Goal: Task Accomplishment & Management: Use online tool/utility

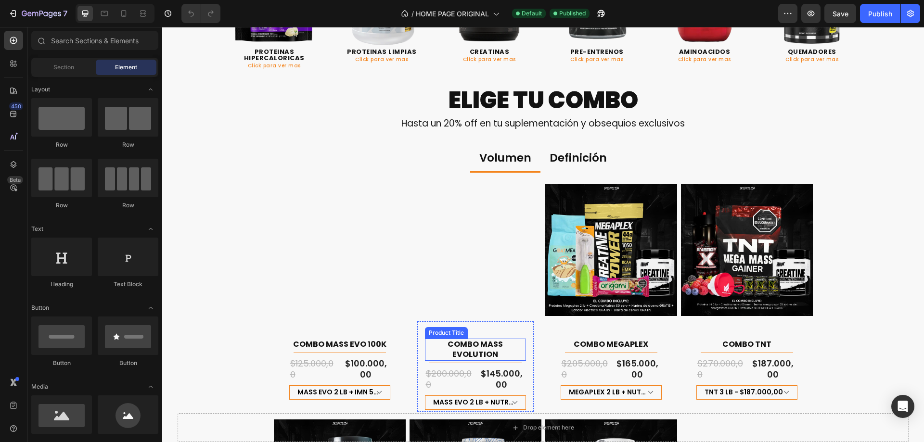
scroll to position [529, 0]
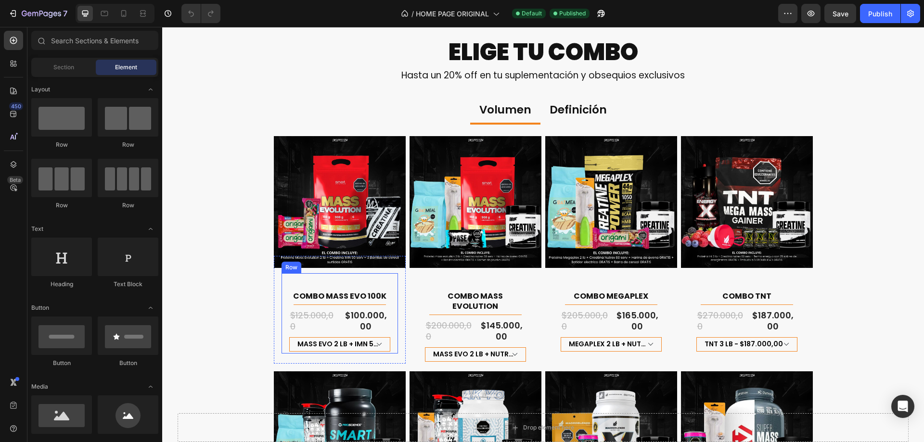
click at [392, 298] on div "COMBO MASS EVO 100K Product Title Title Line Row $125.000,00 Product Price Prod…" at bounding box center [339, 313] width 116 height 80
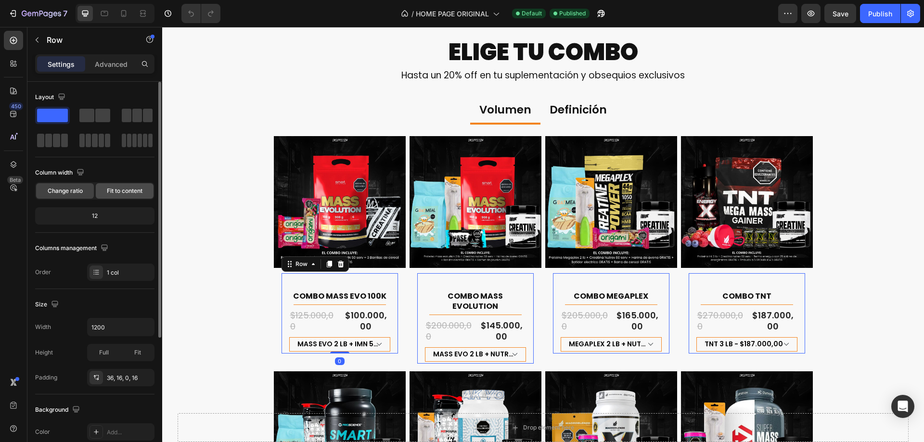
click at [140, 188] on span "Fit to content" at bounding box center [125, 191] width 36 height 9
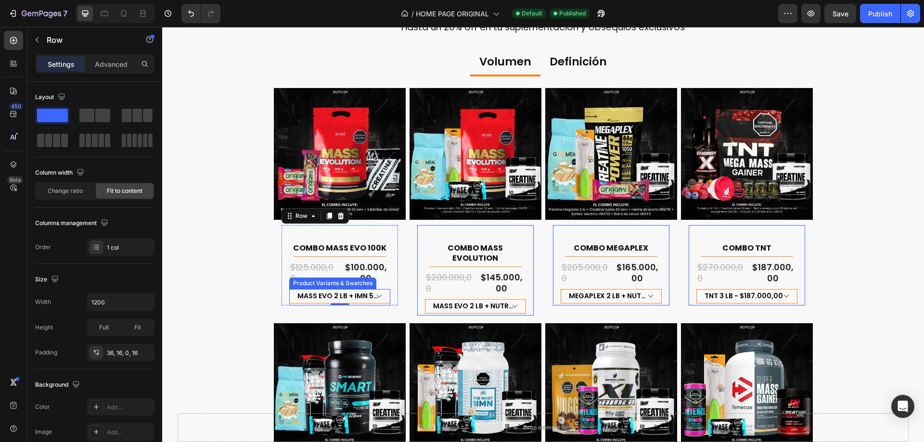
scroll to position [625, 0]
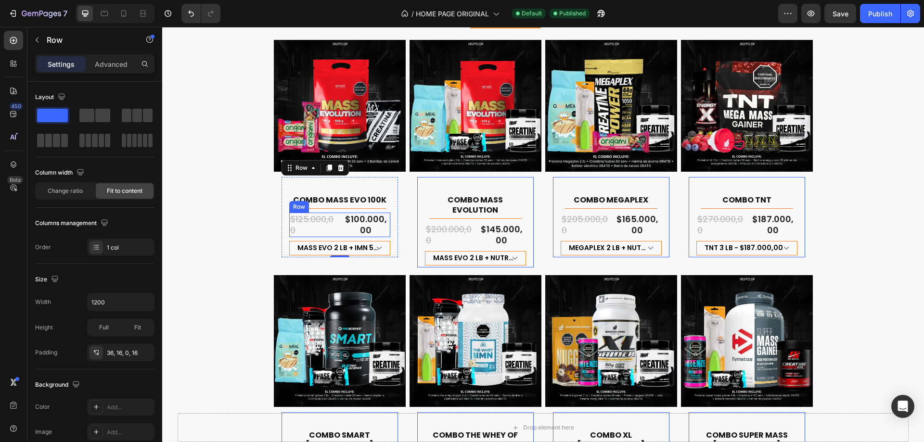
click at [337, 218] on div "$125.000,00 Product Price Product Price $100.000,00 Product Price Product Price…" at bounding box center [339, 225] width 101 height 25
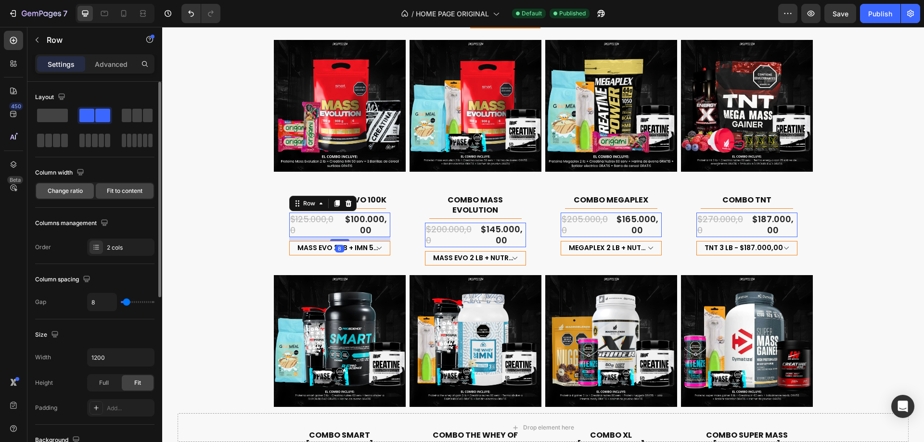
click at [80, 192] on span "Change ratio" at bounding box center [65, 191] width 35 height 9
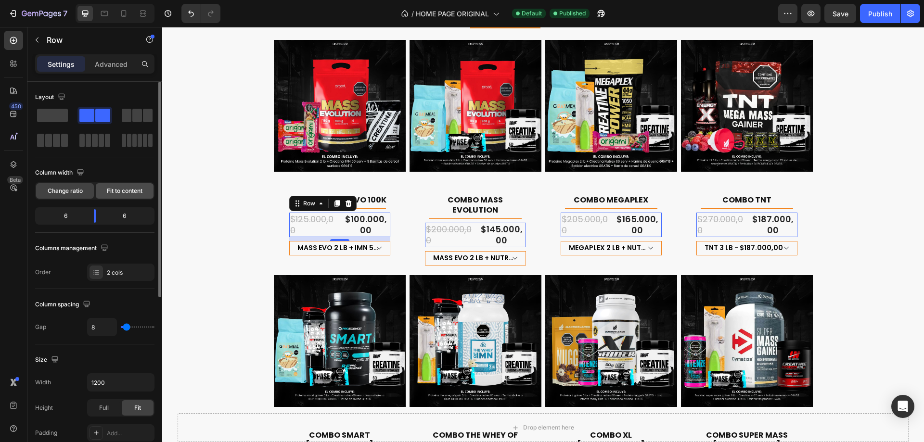
click at [115, 189] on span "Fit to content" at bounding box center [125, 191] width 36 height 9
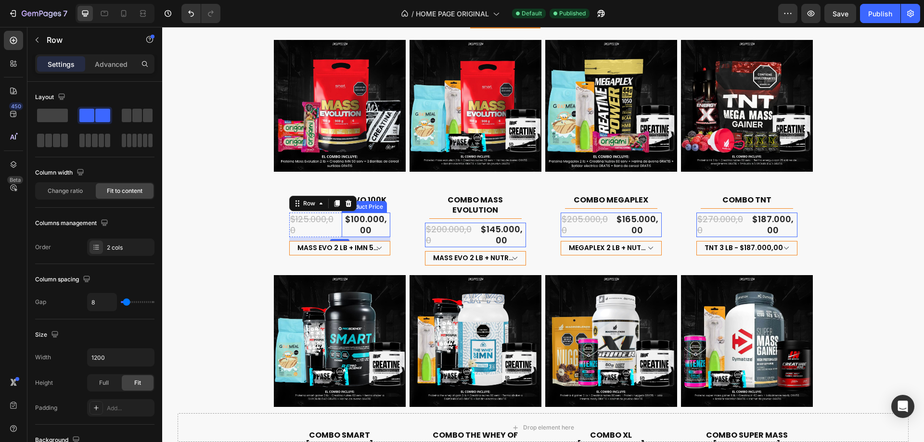
click at [365, 226] on div "$100.000,00" at bounding box center [366, 225] width 49 height 25
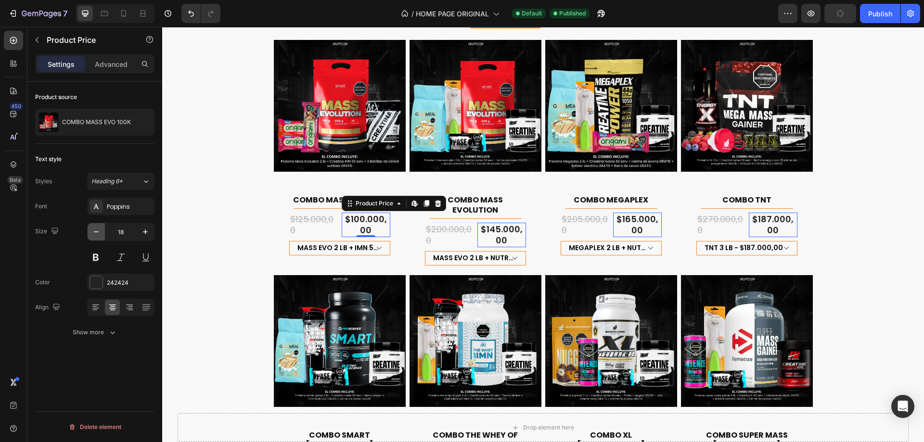
click at [101, 233] on button "button" at bounding box center [96, 231] width 17 height 17
click at [97, 229] on icon "button" at bounding box center [96, 232] width 10 height 10
type input "16"
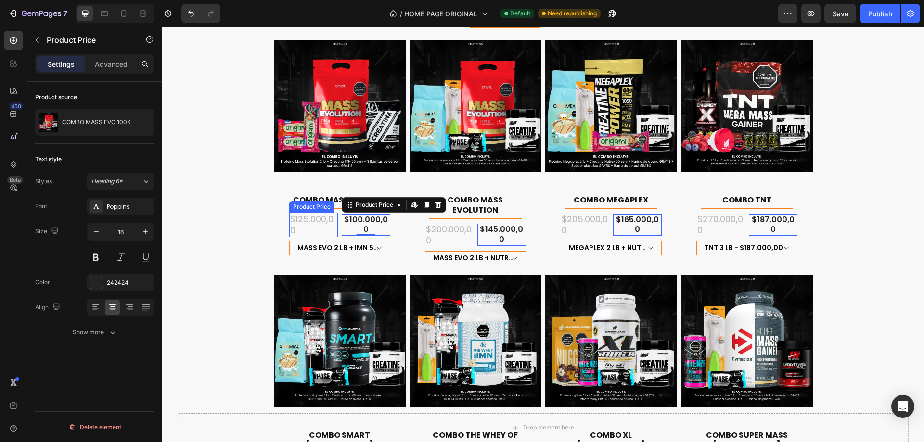
click at [313, 220] on div "$125.000,00" at bounding box center [313, 225] width 49 height 25
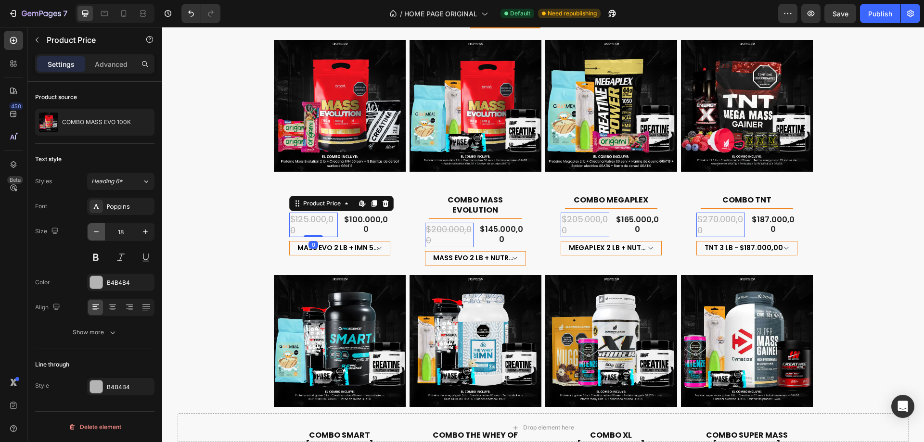
click at [93, 237] on button "button" at bounding box center [96, 231] width 17 height 17
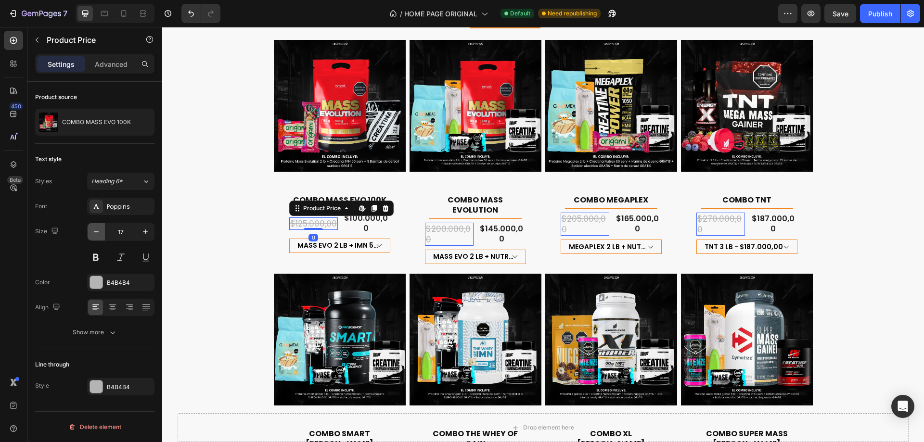
click at [93, 237] on button "button" at bounding box center [96, 231] width 17 height 17
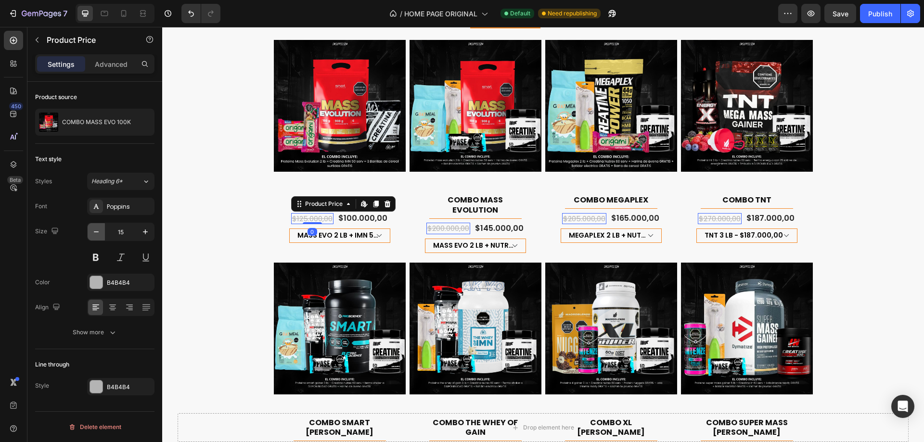
click at [93, 237] on button "button" at bounding box center [96, 231] width 17 height 17
type input "14"
click at [262, 163] on div "Product Images COMBO MASS EVO 100K Product Title Title Line Row $125.000,00 Pro…" at bounding box center [543, 371] width 562 height 687
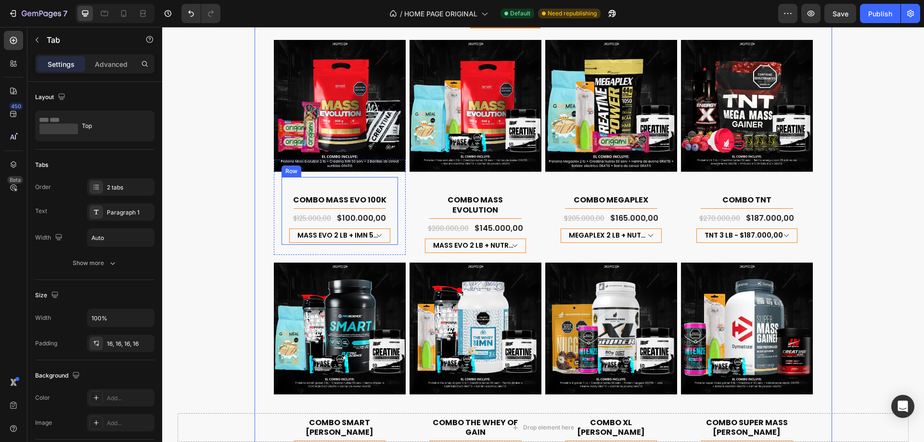
click at [328, 182] on div "COMBO MASS EVO 100K Product Title Title Line Row $125.000,00 Product Price Prod…" at bounding box center [339, 211] width 116 height 68
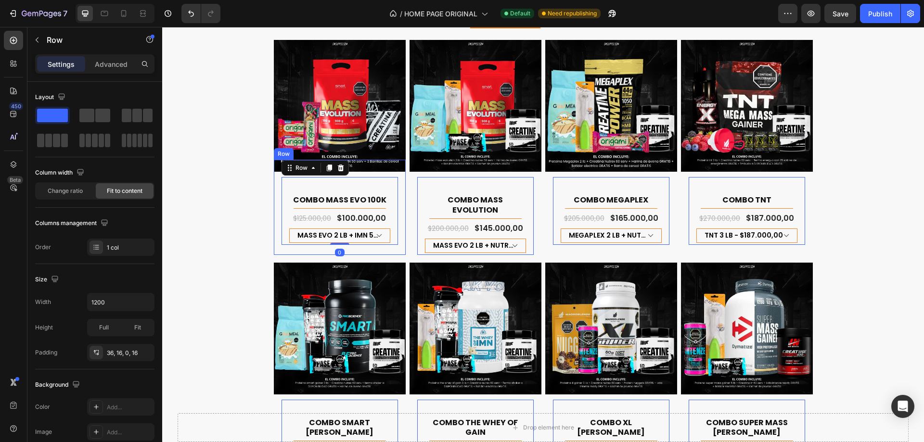
click at [369, 170] on div "COMBO MASS EVO 100K Product Title Title Line Row $125.000,00 Product Price Prod…" at bounding box center [340, 207] width 132 height 95
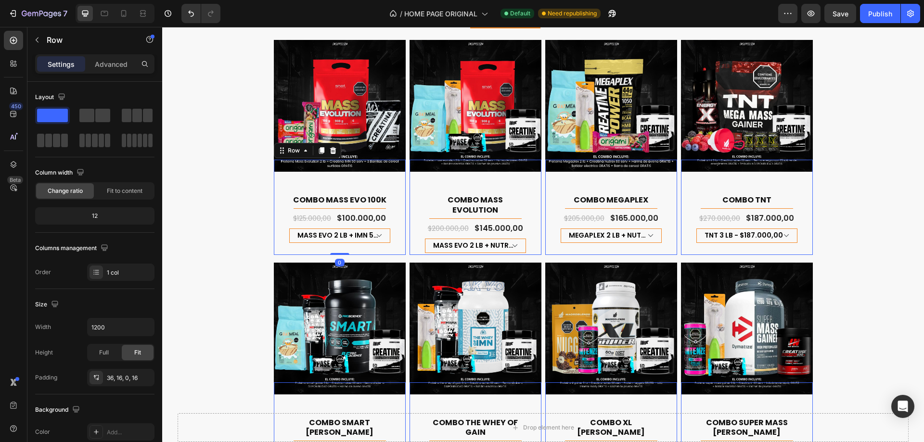
click at [377, 182] on div "COMBO MASS EVO 100K Product Title Title Line Row $125.000,00 Product Price Prod…" at bounding box center [339, 211] width 116 height 68
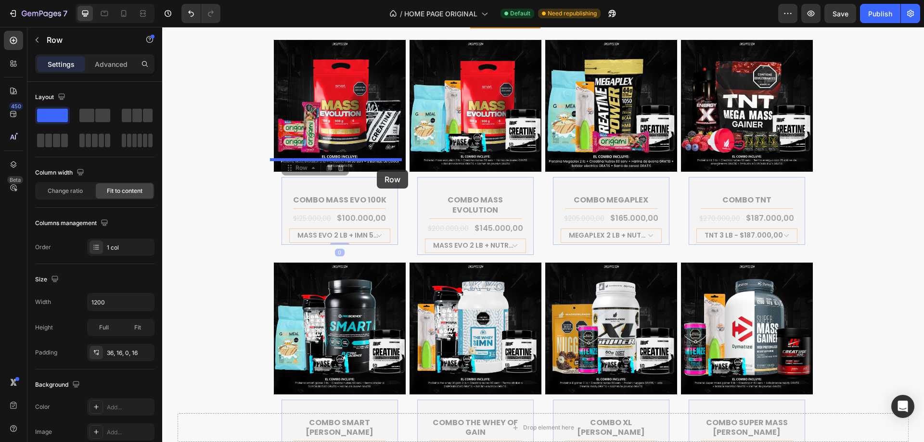
drag, startPoint x: 291, startPoint y: 172, endPoint x: 377, endPoint y: 170, distance: 86.1
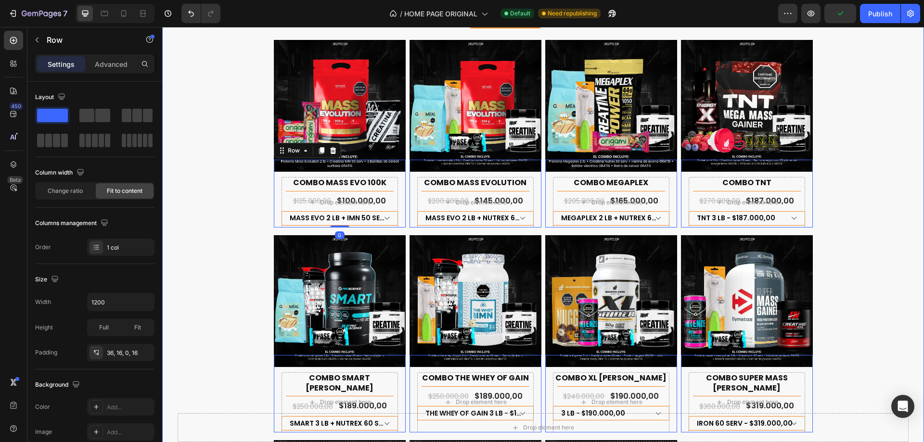
click at [212, 169] on div "ELIGE TU COMBO Heading Hasta un 20% off en tu suplementación y obsequios exclus…" at bounding box center [543, 300] width 762 height 720
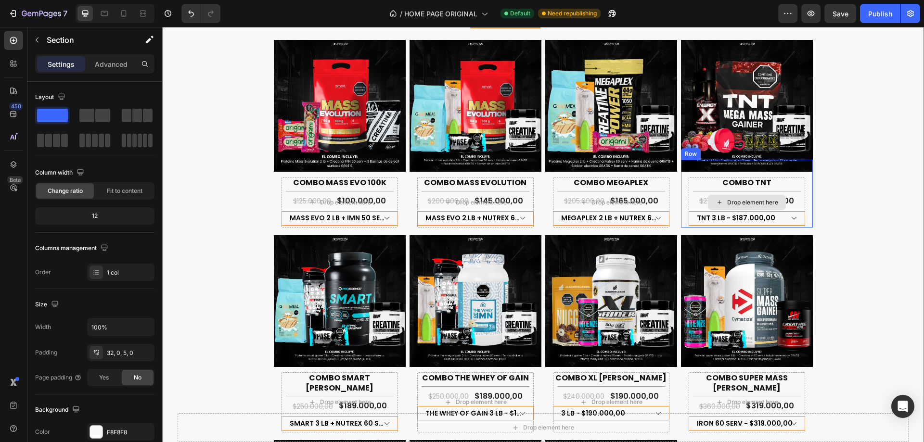
click at [801, 197] on div "Drop element here" at bounding box center [746, 202] width 116 height 51
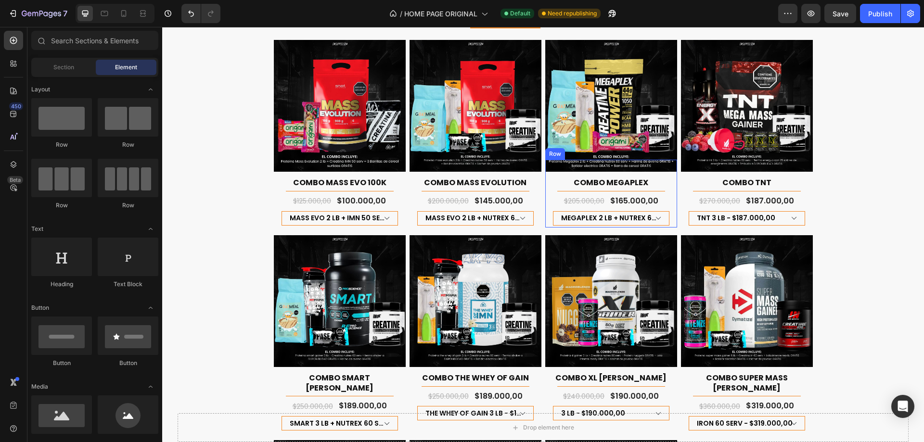
click at [654, 165] on div "COMBO MEGAPLEX Product Title Title Line Row $205.000,00 Product Price Product P…" at bounding box center [611, 194] width 132 height 68
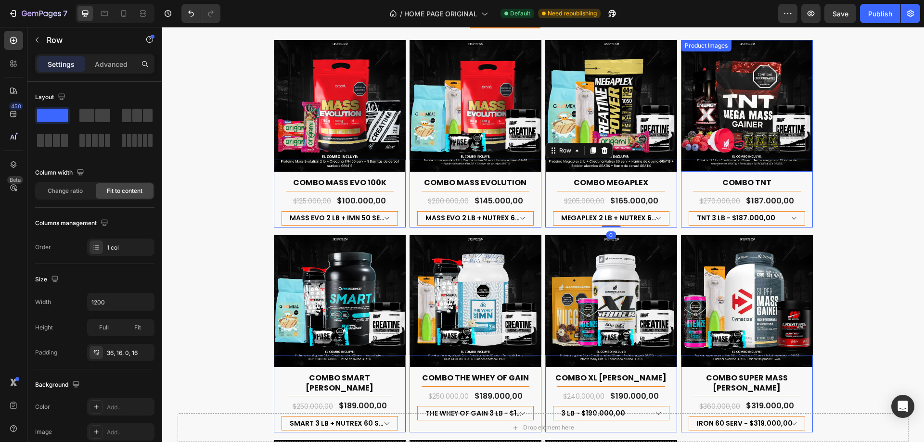
click at [871, 202] on div "ELIGE TU COMBO Heading Hasta un 20% off en tu suplementación y obsequios exclus…" at bounding box center [543, 300] width 762 height 720
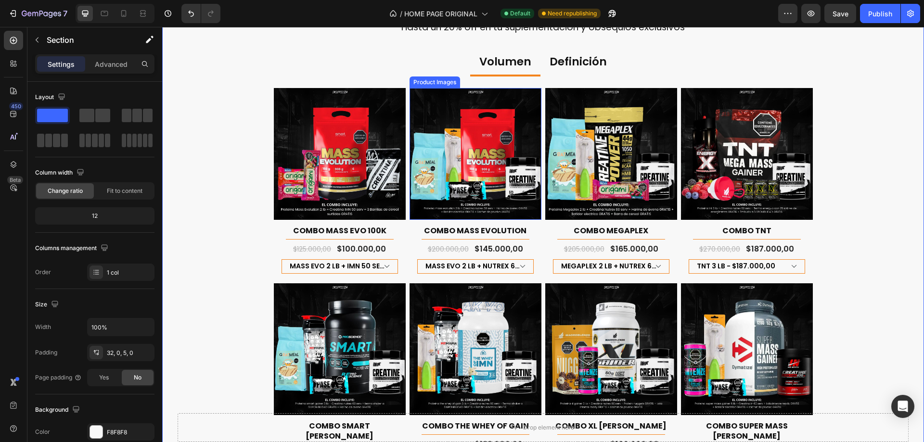
scroll to position [481, 0]
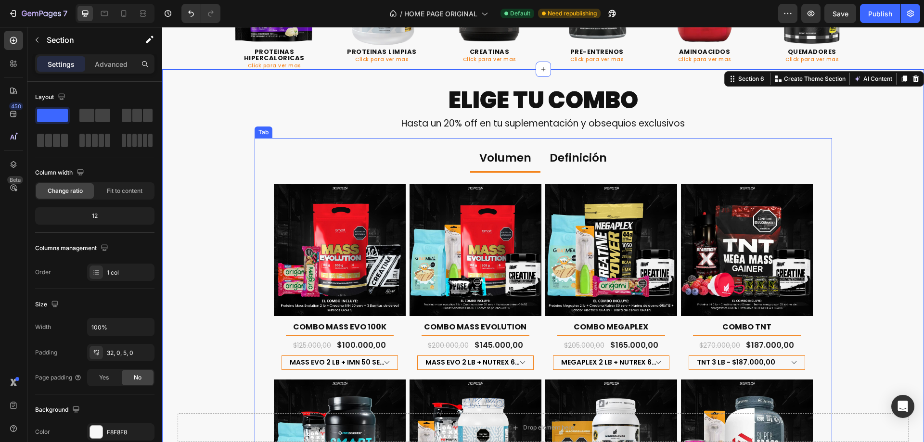
click at [582, 153] on p "Definición" at bounding box center [577, 158] width 57 height 14
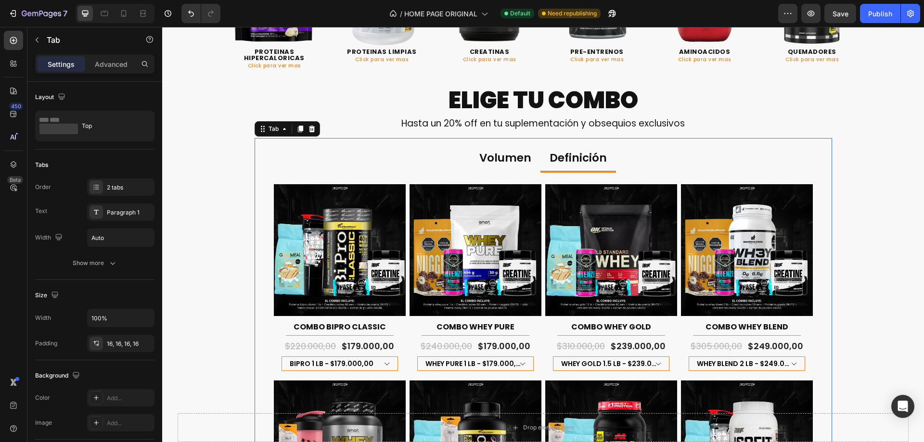
click at [508, 163] on p "Volumen" at bounding box center [505, 158] width 52 height 14
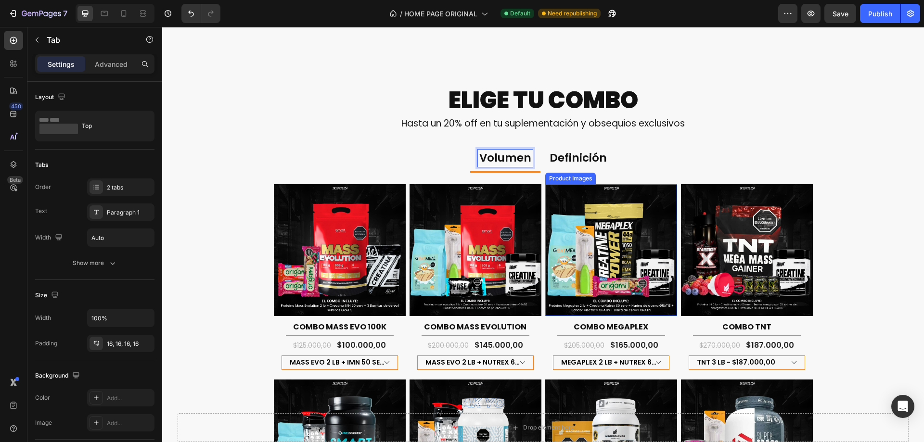
scroll to position [577, 0]
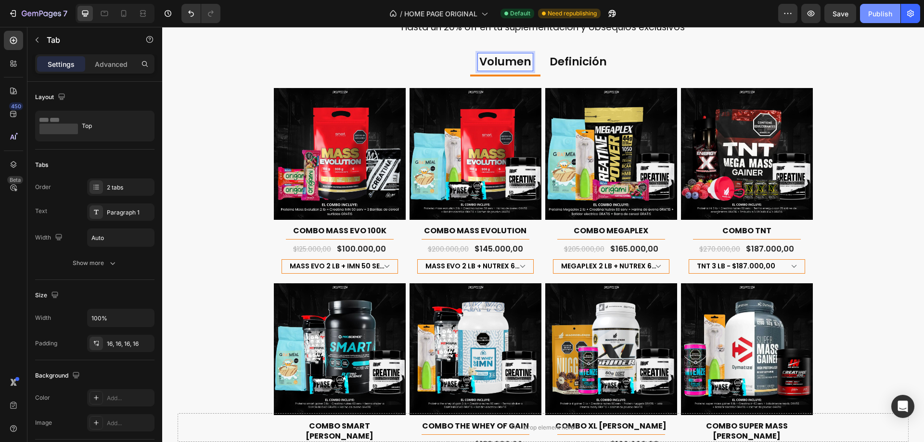
click at [881, 13] on div "Publish" at bounding box center [880, 14] width 24 height 10
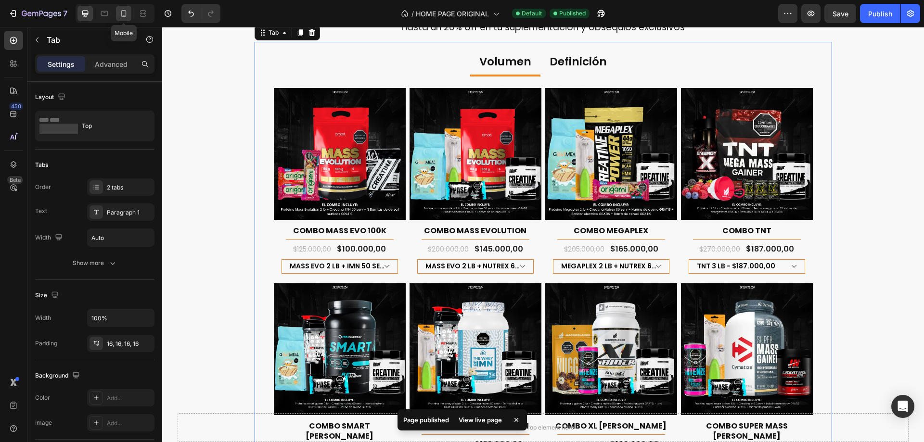
click at [125, 13] on icon at bounding box center [124, 14] width 10 height 10
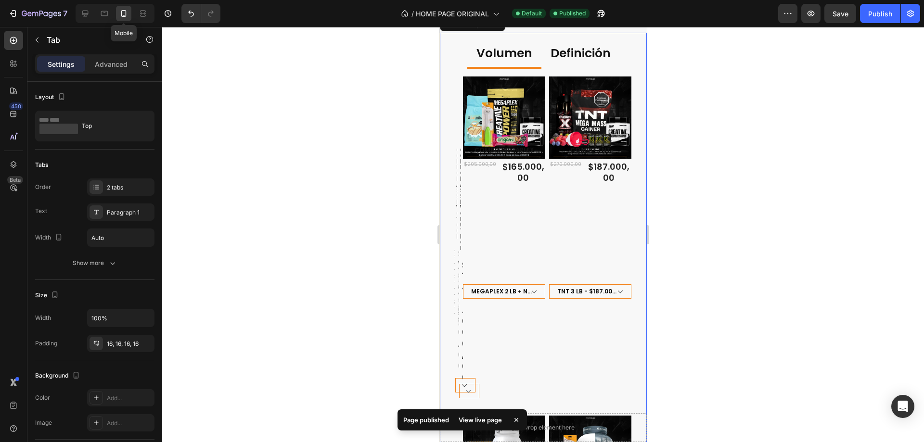
scroll to position [549, 0]
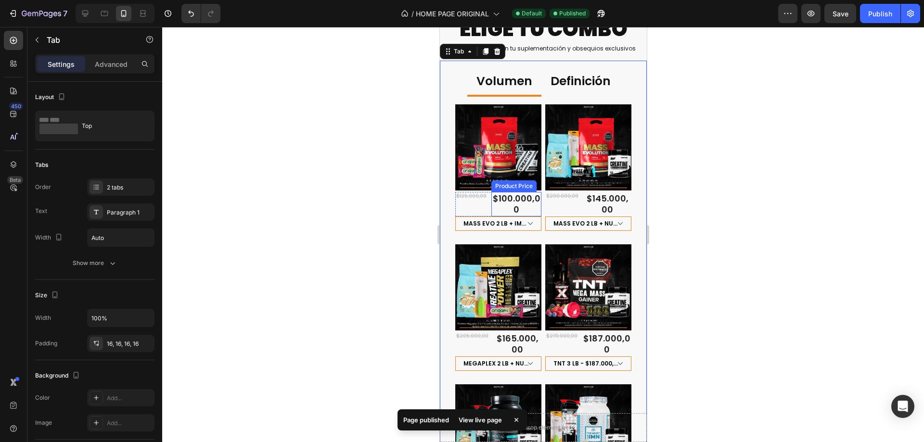
click at [506, 200] on div "$100.000,00" at bounding box center [516, 204] width 50 height 25
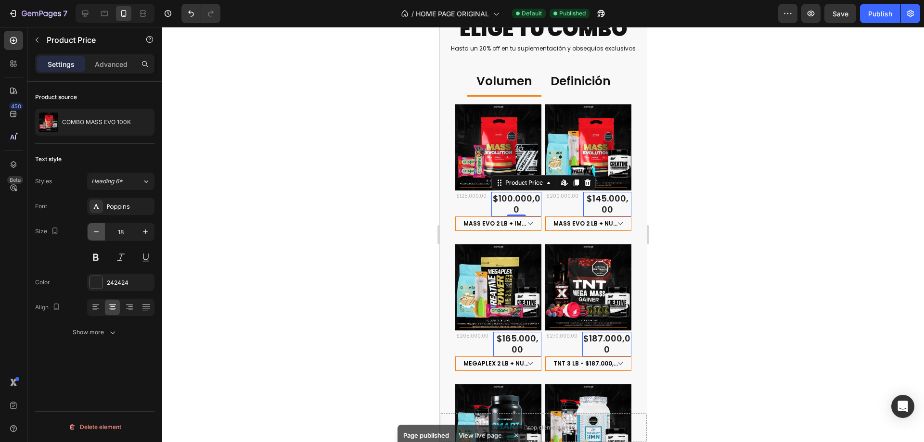
click at [102, 233] on button "button" at bounding box center [96, 231] width 17 height 17
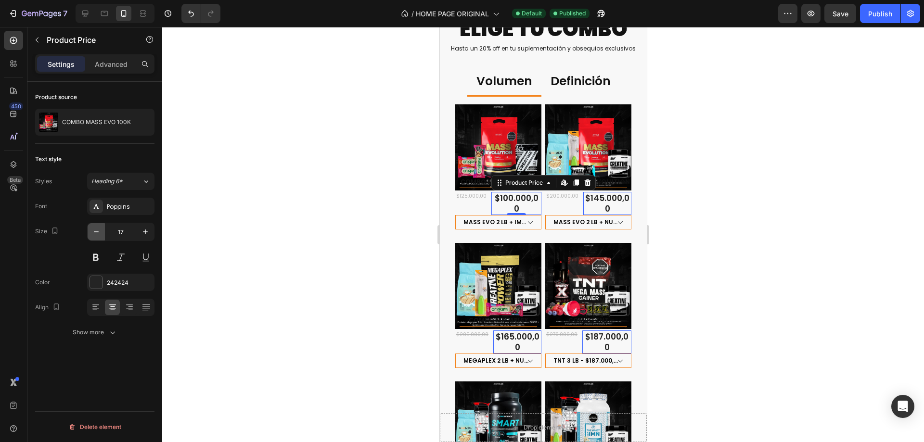
click at [102, 233] on button "button" at bounding box center [96, 231] width 17 height 17
type input "16"
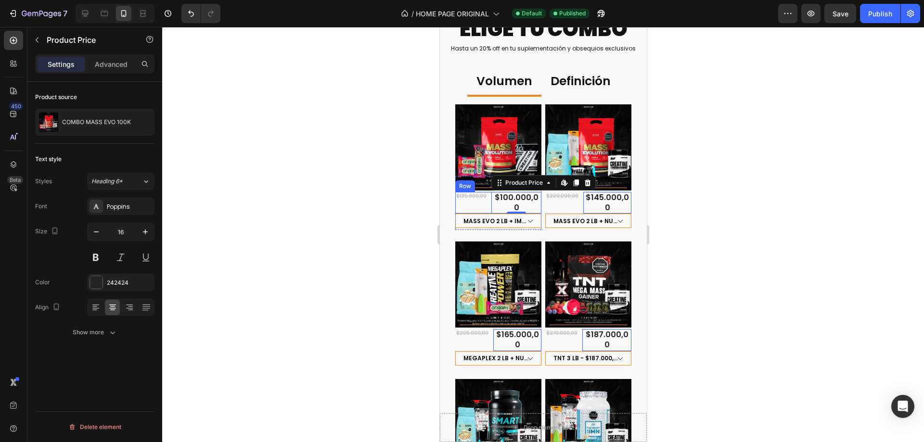
click at [484, 198] on div "$125.000,00 Product Price Product Price" at bounding box center [471, 203] width 32 height 22
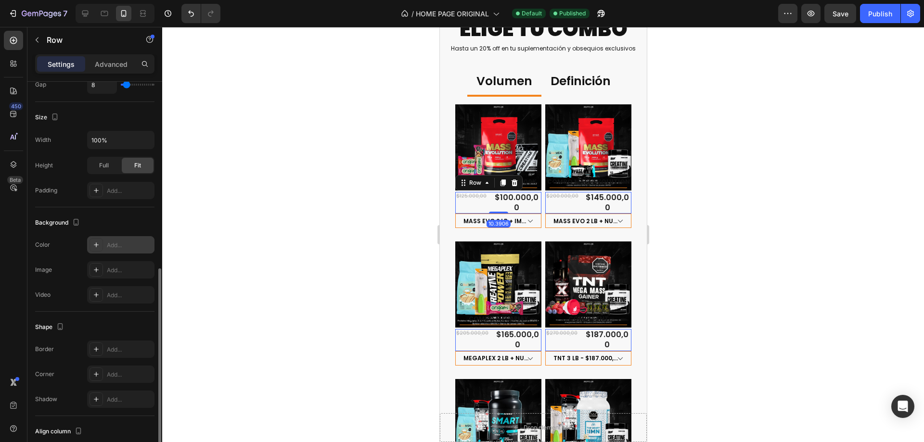
scroll to position [284, 0]
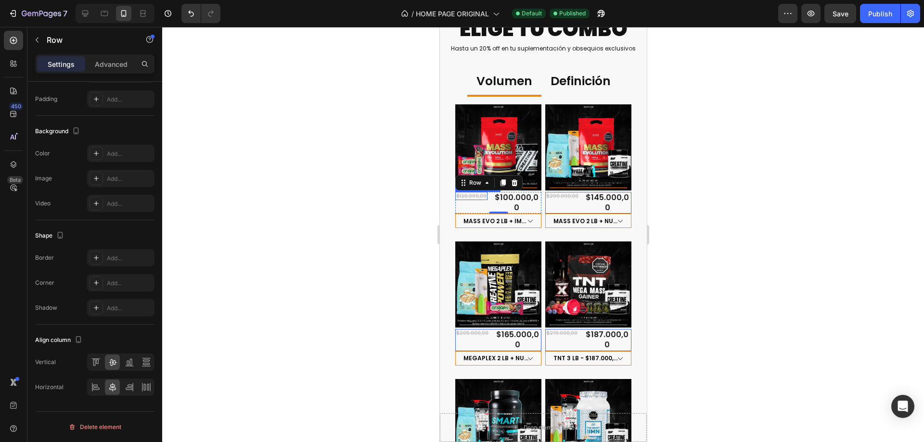
click at [477, 193] on div "$125.000,00" at bounding box center [471, 196] width 32 height 8
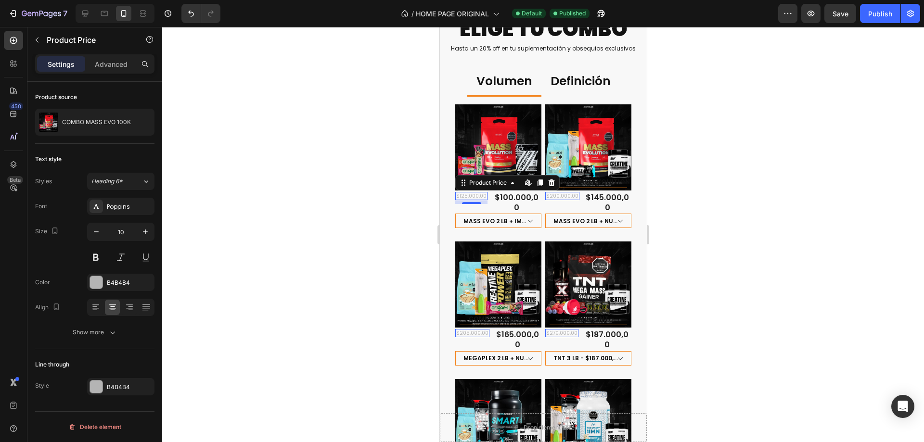
scroll to position [0, 0]
click at [149, 232] on icon "button" at bounding box center [145, 232] width 10 height 10
click at [146, 231] on icon "button" at bounding box center [145, 232] width 10 height 10
type input "12"
click at [511, 192] on div "$100.000,00" at bounding box center [518, 203] width 46 height 22
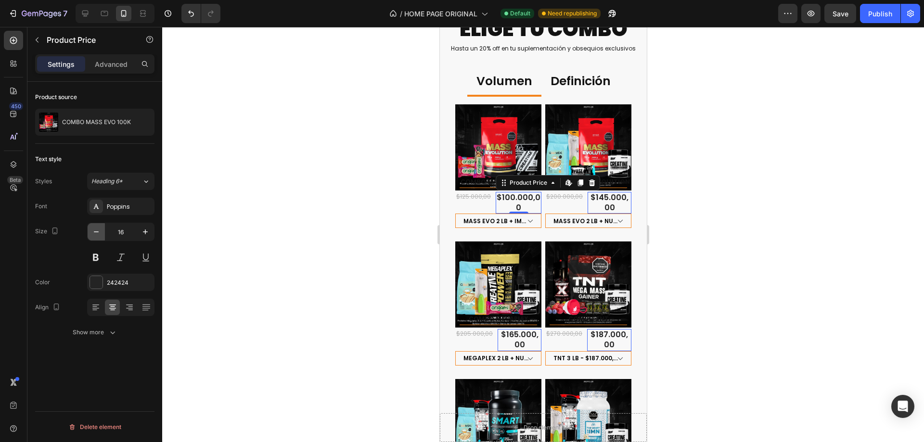
click at [94, 232] on icon "button" at bounding box center [96, 231] width 5 height 1
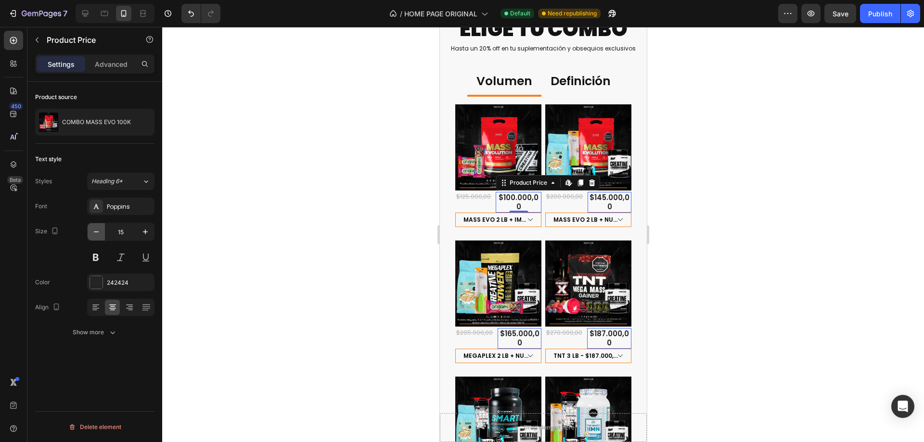
click at [94, 232] on icon "button" at bounding box center [96, 231] width 5 height 1
type input "14"
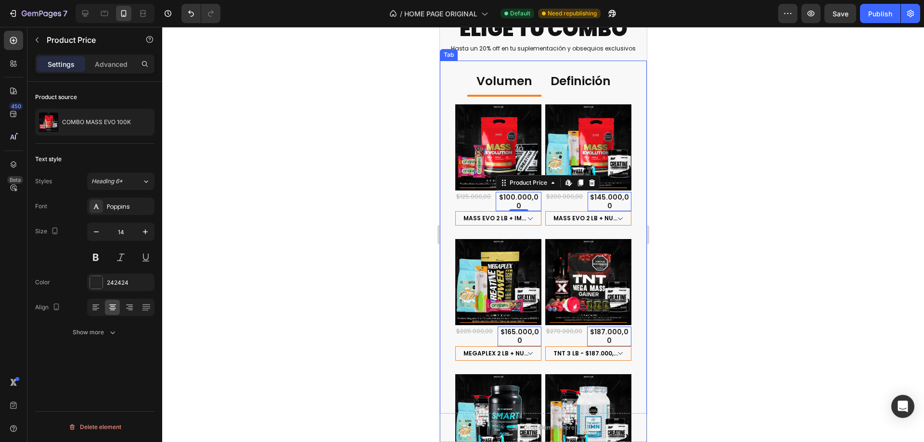
click at [715, 194] on div at bounding box center [543, 234] width 762 height 415
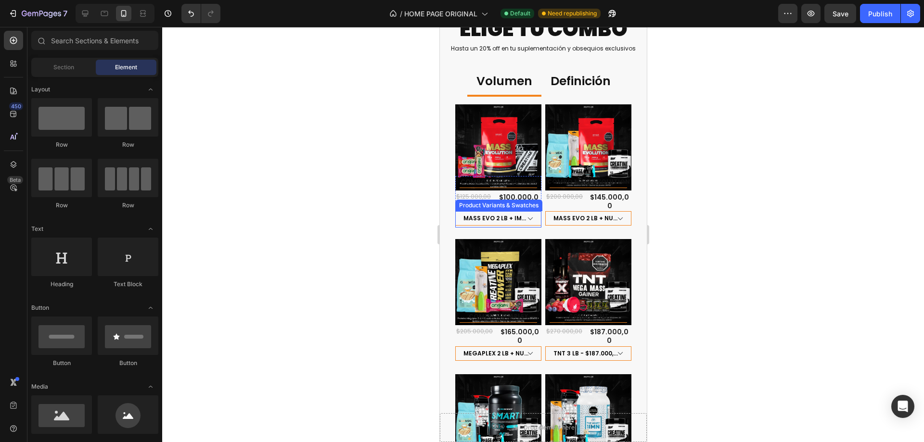
click at [519, 201] on div "Product Variants & Swatches" at bounding box center [498, 205] width 83 height 9
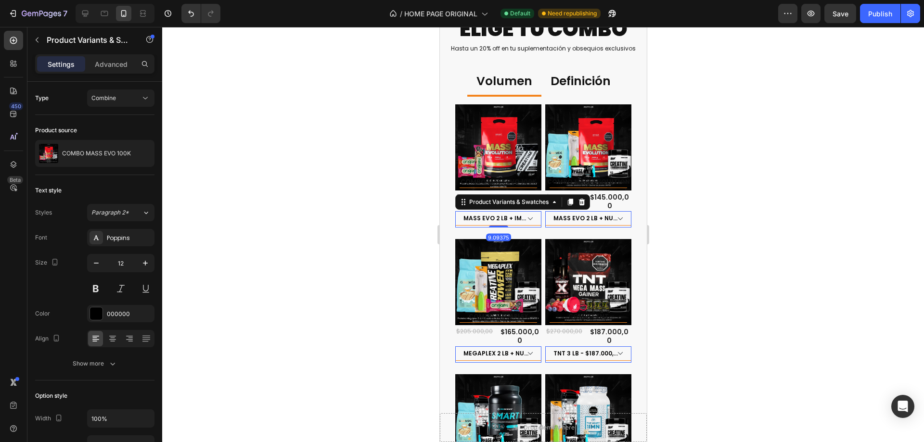
click at [794, 210] on div at bounding box center [543, 234] width 762 height 415
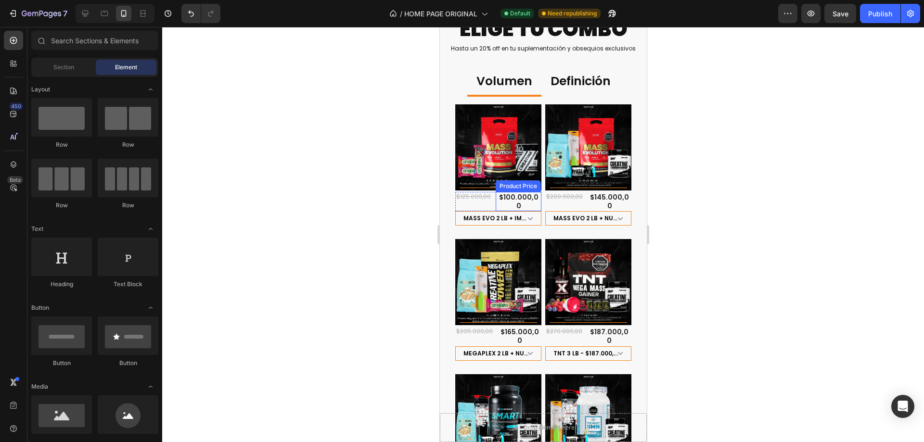
click at [509, 192] on div "$100.000,00" at bounding box center [518, 201] width 46 height 19
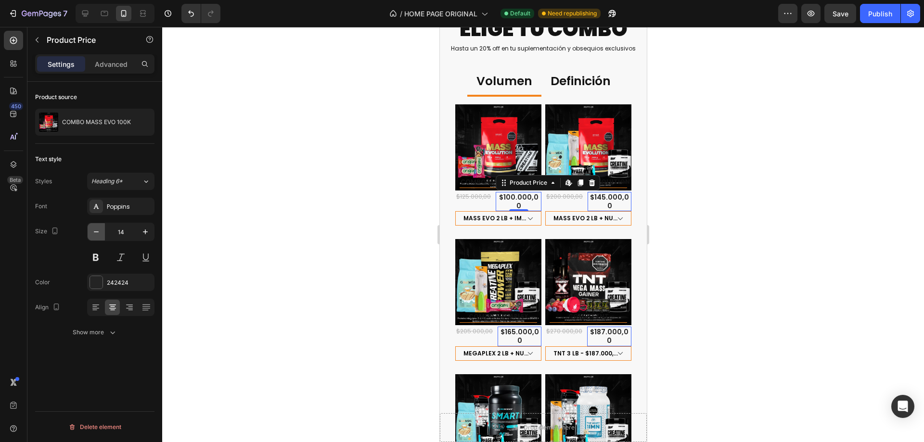
click at [98, 236] on icon "button" at bounding box center [96, 232] width 10 height 10
type input "13"
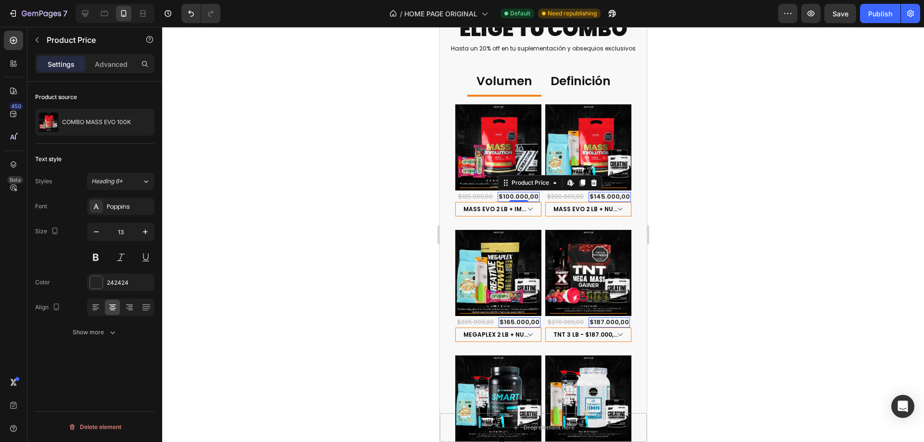
click at [772, 190] on div at bounding box center [543, 234] width 762 height 415
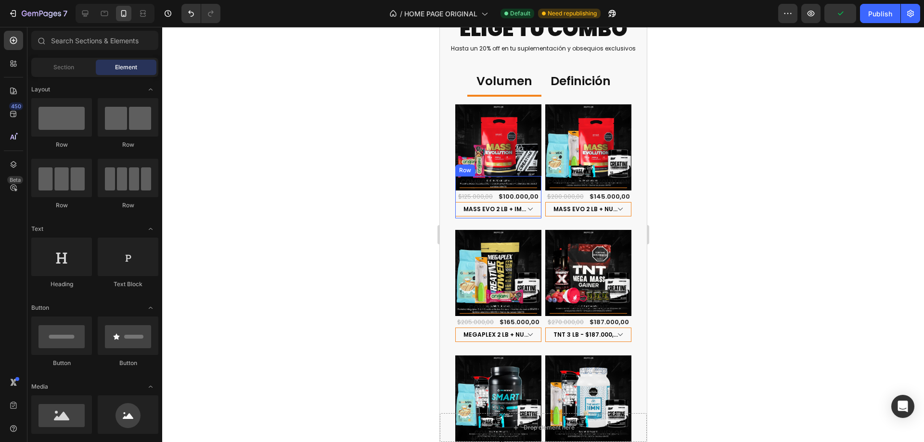
click at [534, 188] on div "COMBO MASS EVO 100K Product Title Title Line Row $125.000,00 Product Price Prod…" at bounding box center [498, 197] width 86 height 42
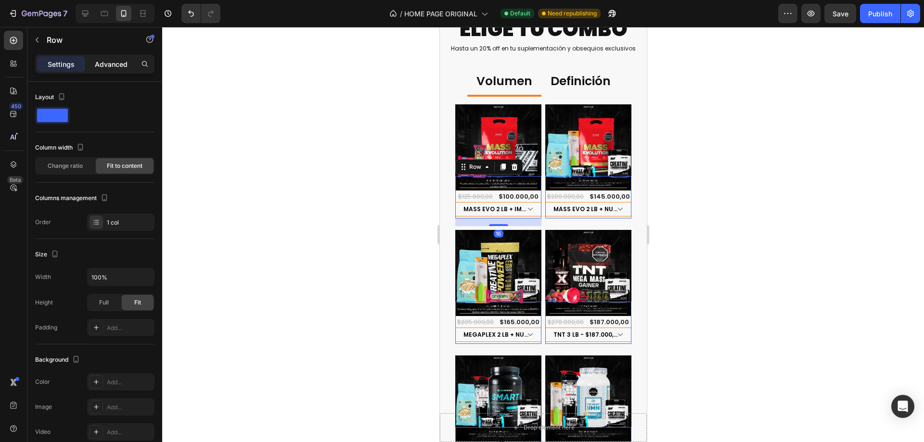
click at [120, 59] on p "Advanced" at bounding box center [111, 64] width 33 height 10
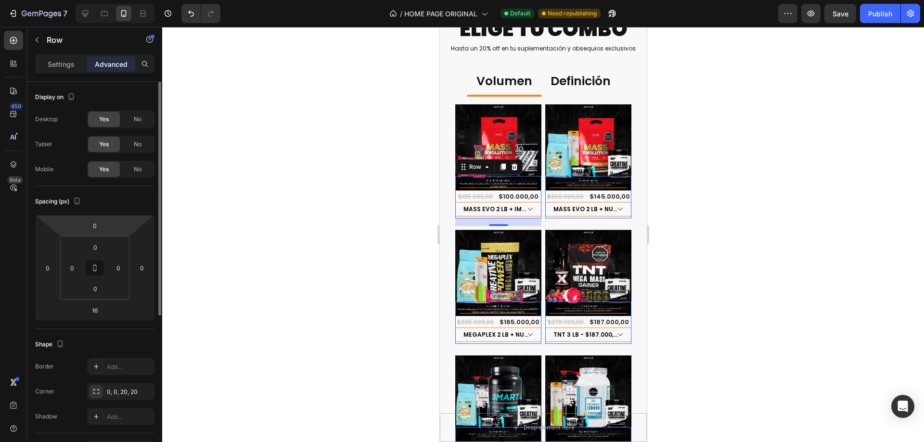
click at [115, 0] on html "7 Version history / HOME PAGE ORIGINAL Default Need republishing Preview Save P…" at bounding box center [462, 0] width 924 height 0
click at [100, 229] on input "0" at bounding box center [94, 225] width 19 height 14
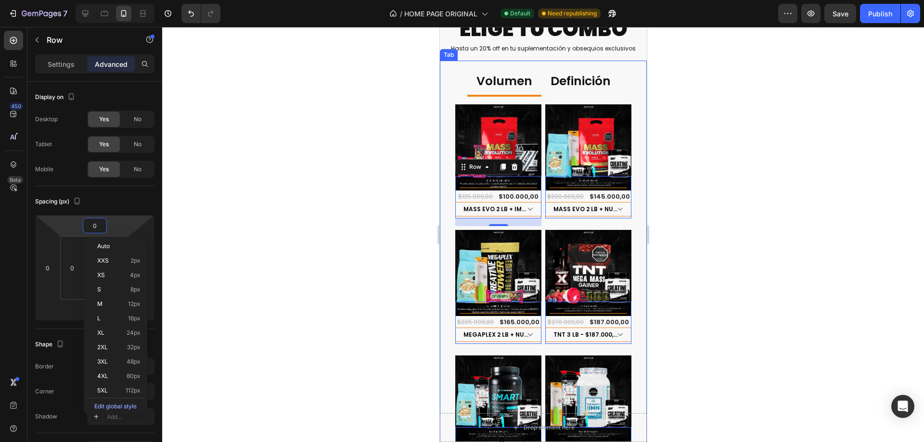
click at [406, 158] on div at bounding box center [543, 234] width 762 height 415
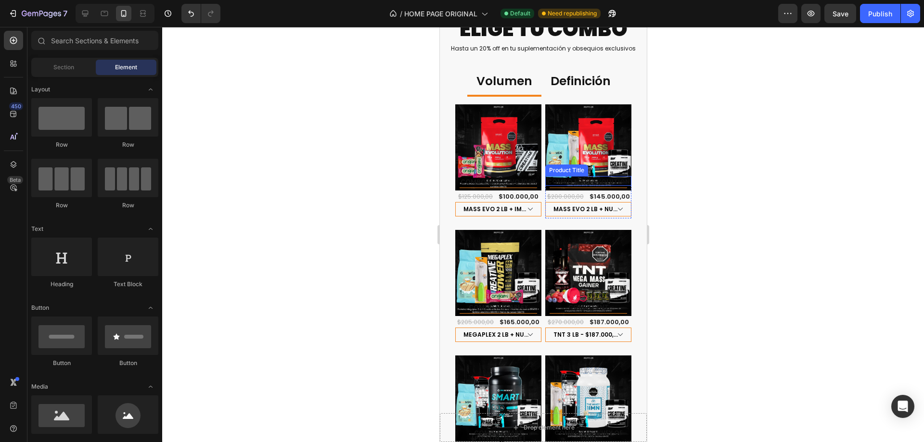
click at [581, 179] on h1 "COMBO MASS EVOLUTION" at bounding box center [588, 182] width 86 height 8
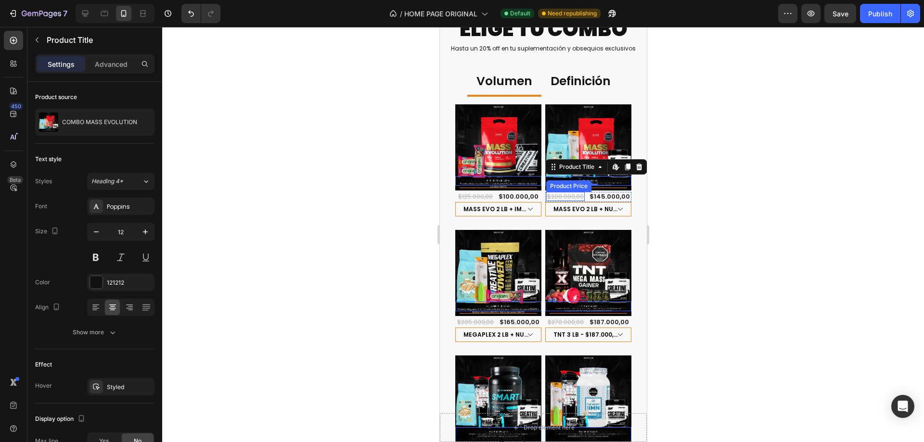
click at [553, 192] on div "$200.000,00" at bounding box center [565, 197] width 38 height 10
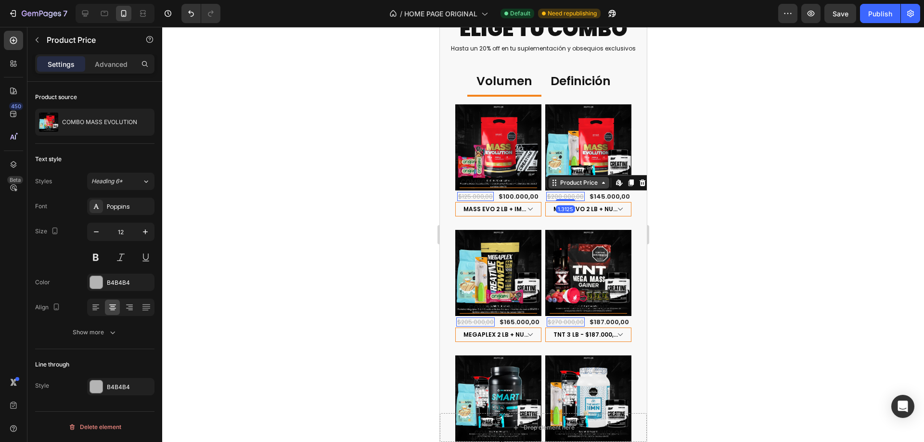
click at [559, 180] on div "Product Price" at bounding box center [578, 182] width 41 height 9
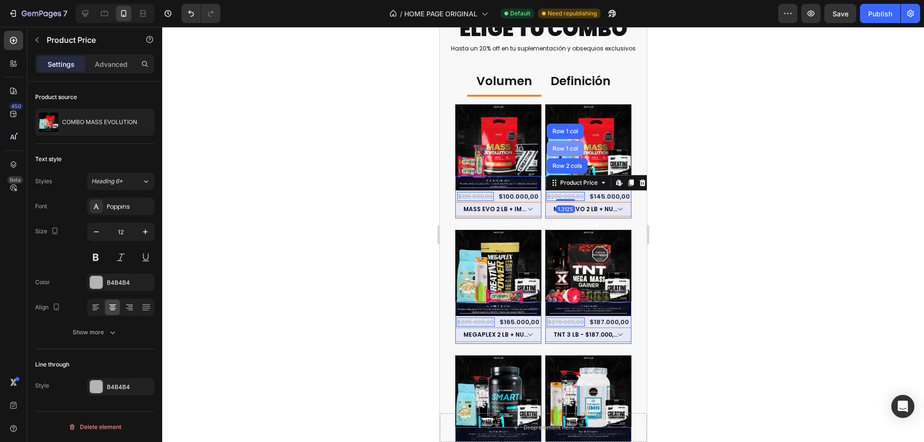
click at [565, 149] on div "Row 1 col" at bounding box center [564, 148] width 37 height 15
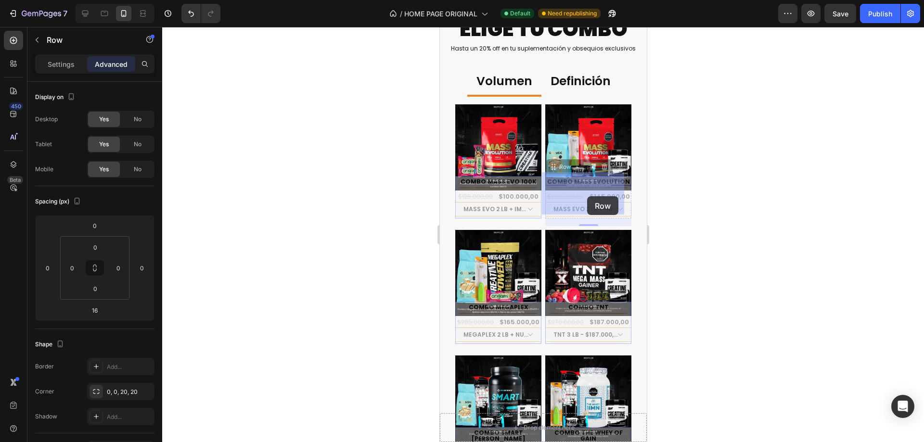
drag, startPoint x: 554, startPoint y: 161, endPoint x: 586, endPoint y: 196, distance: 48.0
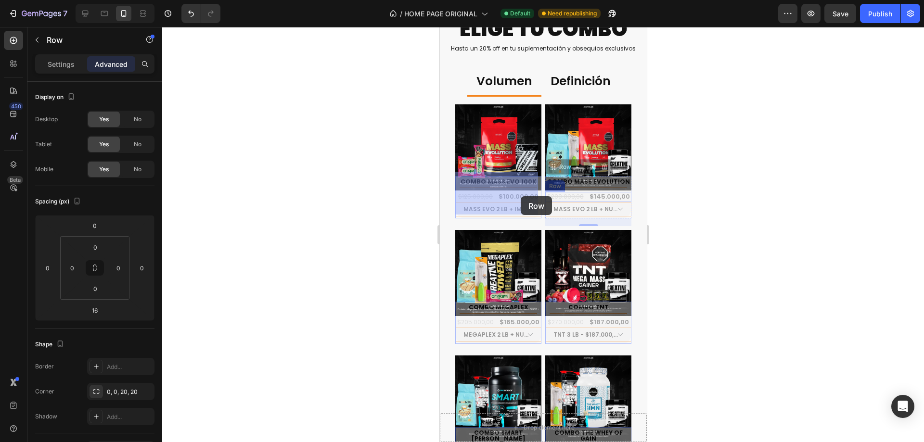
drag, startPoint x: 563, startPoint y: 164, endPoint x: 520, endPoint y: 196, distance: 54.3
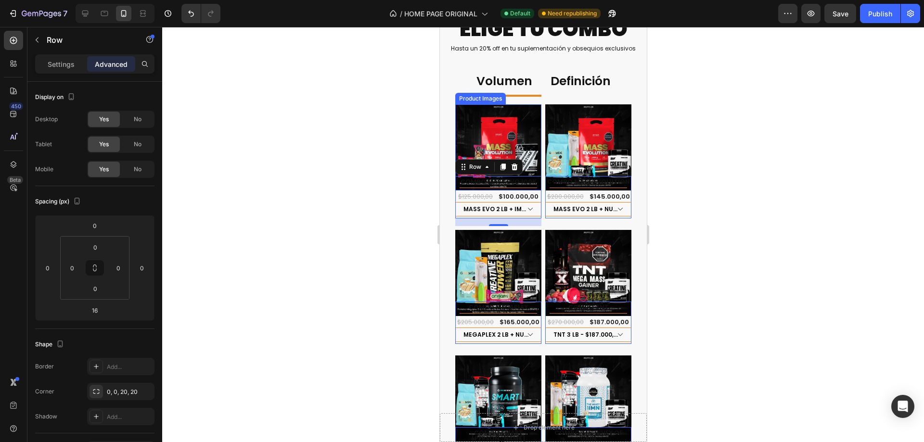
click at [514, 139] on img at bounding box center [498, 147] width 86 height 86
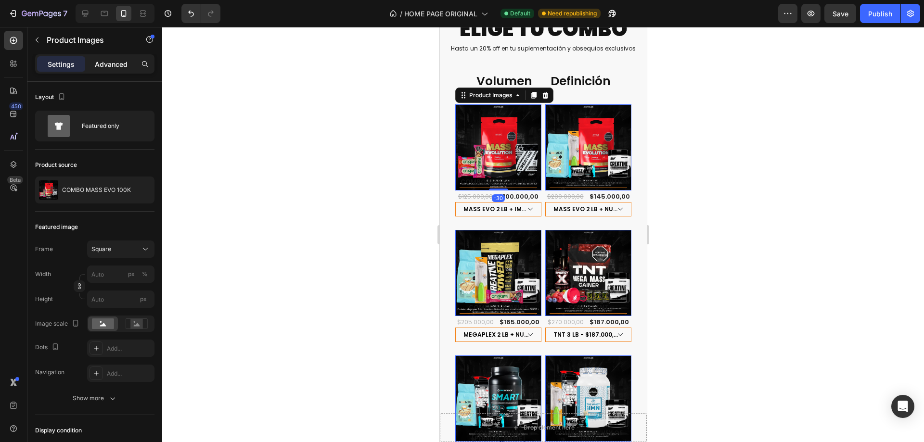
click at [115, 57] on div "Advanced" at bounding box center [111, 63] width 48 height 15
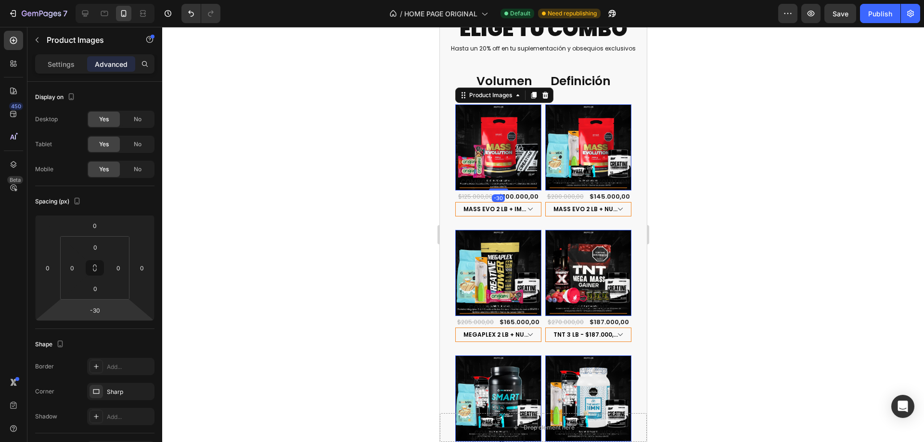
click at [100, 314] on input "-30" at bounding box center [94, 310] width 19 height 14
click at [117, 326] on div "Auto" at bounding box center [116, 331] width 60 height 14
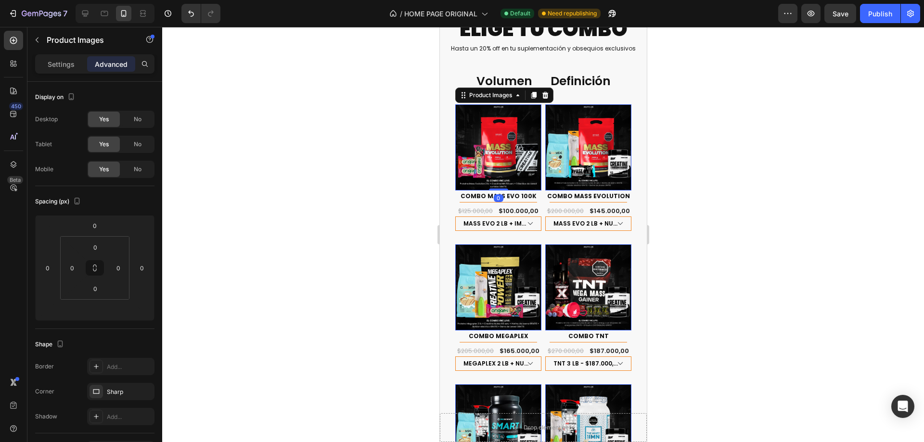
click at [776, 166] on div at bounding box center [543, 234] width 762 height 415
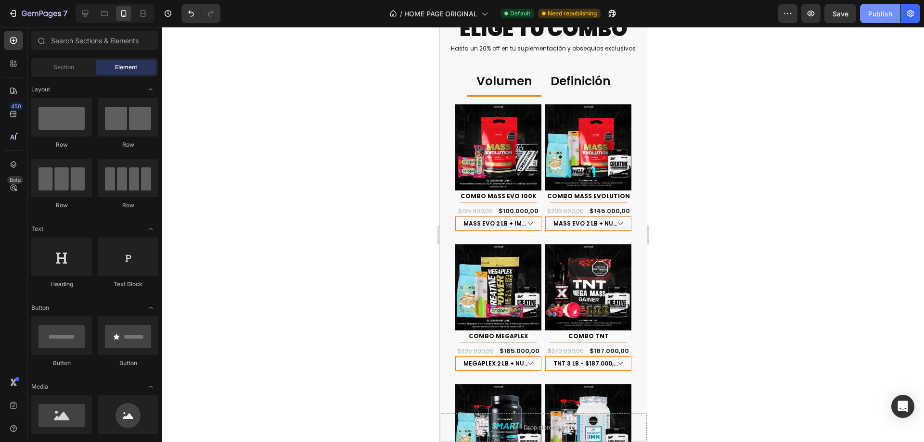
click at [880, 16] on div "Publish" at bounding box center [880, 14] width 24 height 10
